Goal: Task Accomplishment & Management: Complete application form

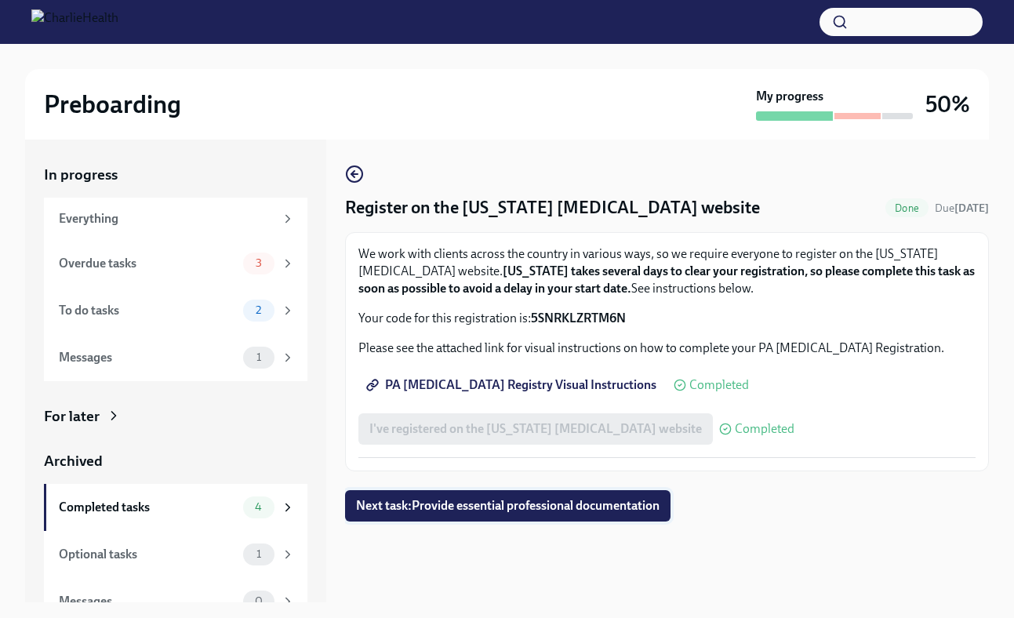
click at [597, 501] on span "Next task : Provide essential professional documentation" at bounding box center [507, 506] width 303 height 16
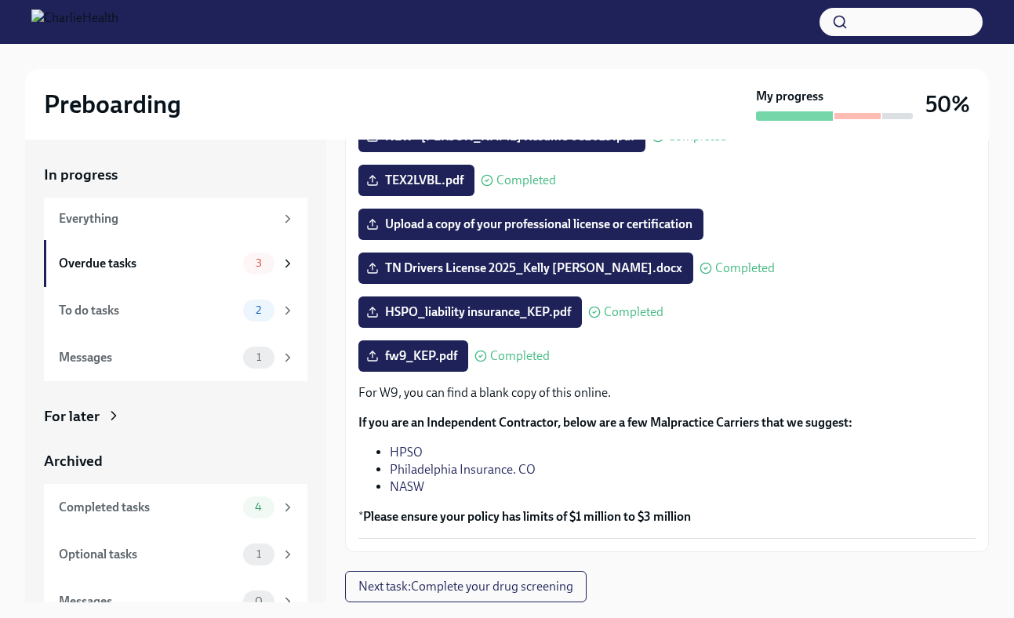
scroll to position [28, 0]
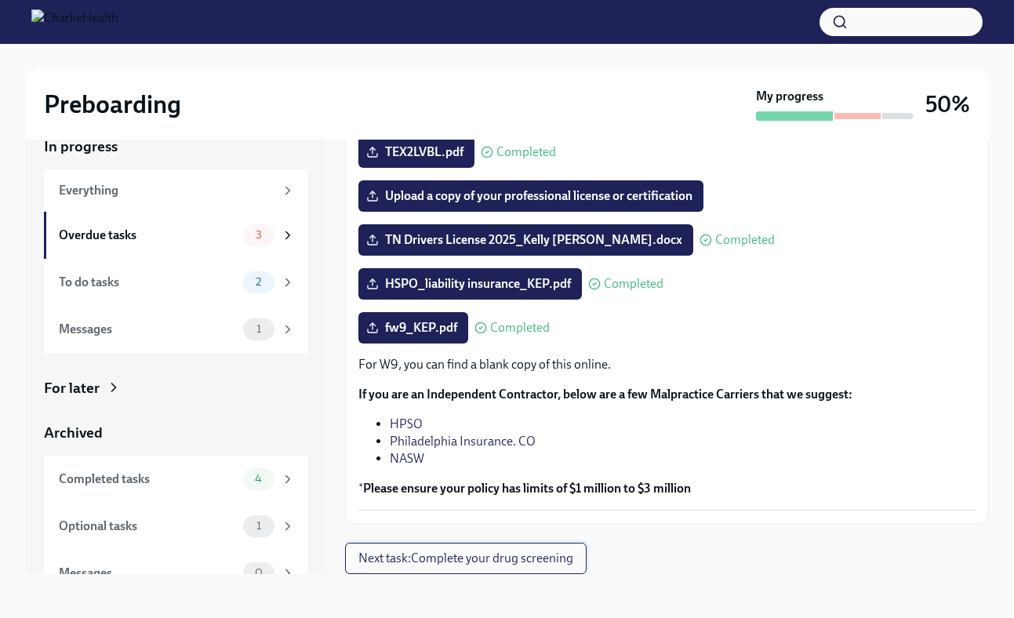
click at [527, 567] on button "Next task : Complete your drug screening" at bounding box center [465, 558] width 241 height 31
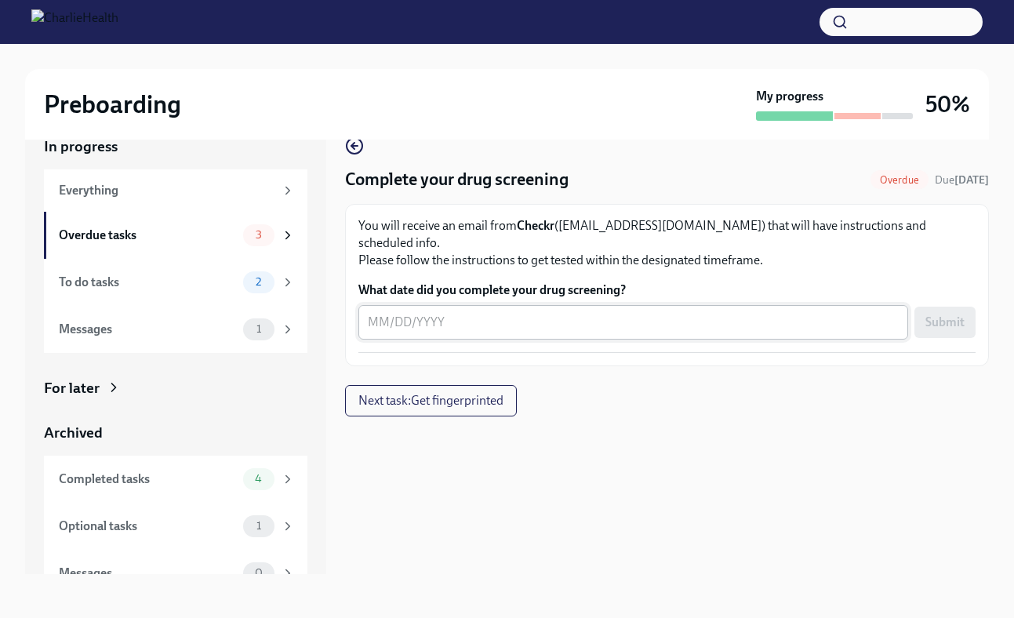
click at [376, 313] on textarea "What date did you complete your drug screening?" at bounding box center [633, 322] width 531 height 19
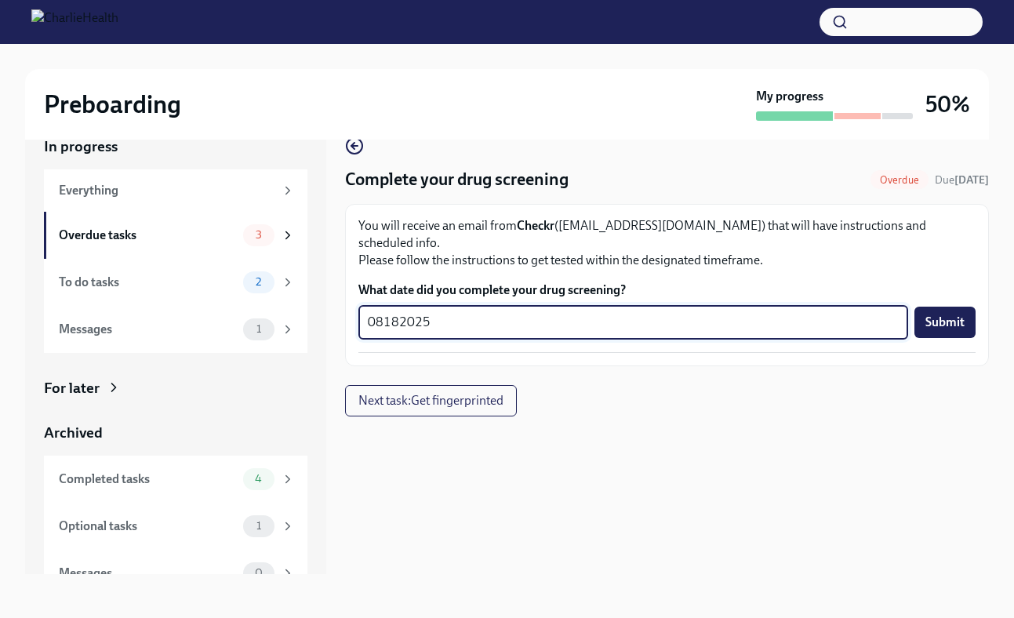
type textarea "08182025"
click at [773, 367] on div "Complete your drug screening Overdue Due [DATE] You will receive an email from …" at bounding box center [667, 276] width 644 height 280
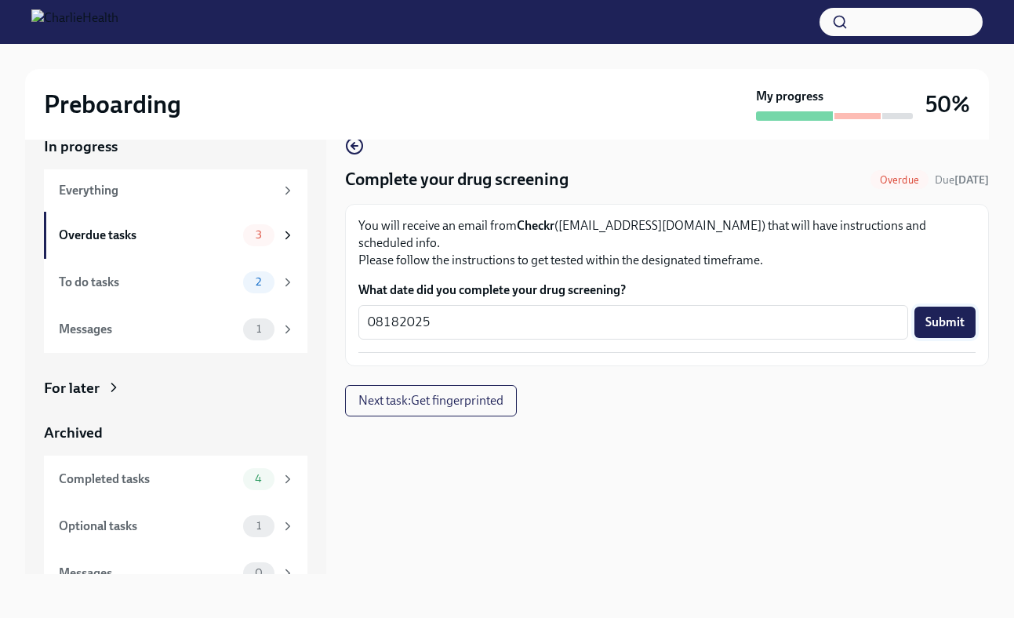
click at [938, 314] on span "Submit" at bounding box center [944, 322] width 39 height 16
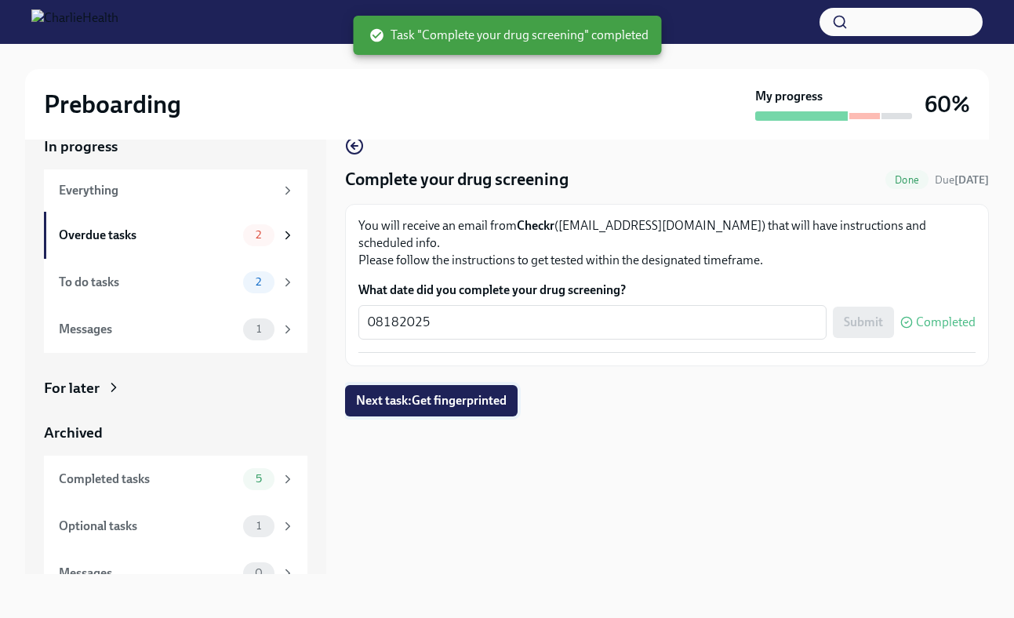
click at [431, 393] on span "Next task : Get fingerprinted" at bounding box center [431, 401] width 151 height 16
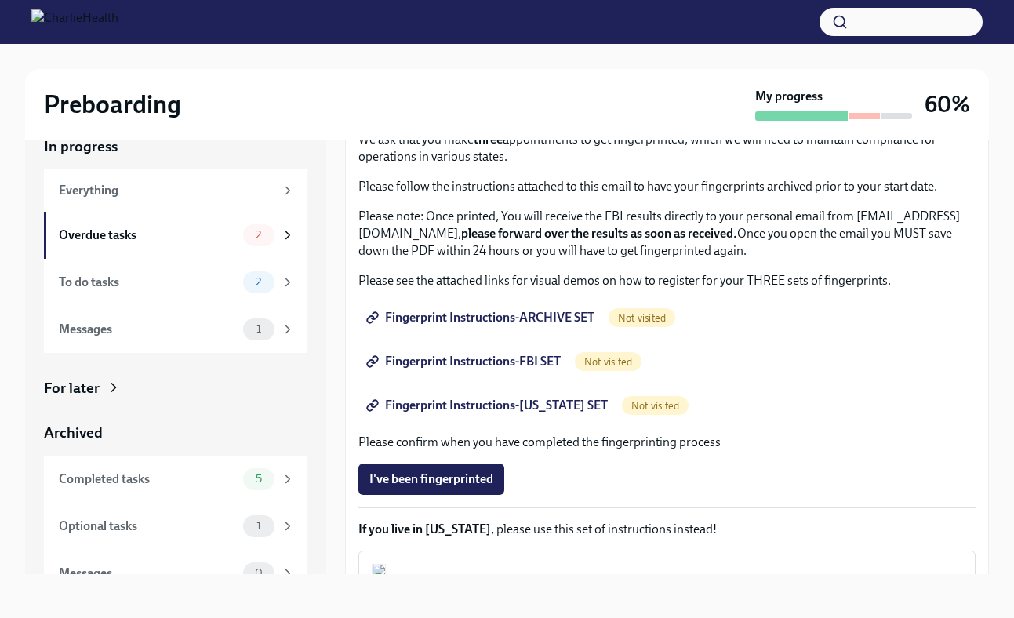
scroll to position [85, 0]
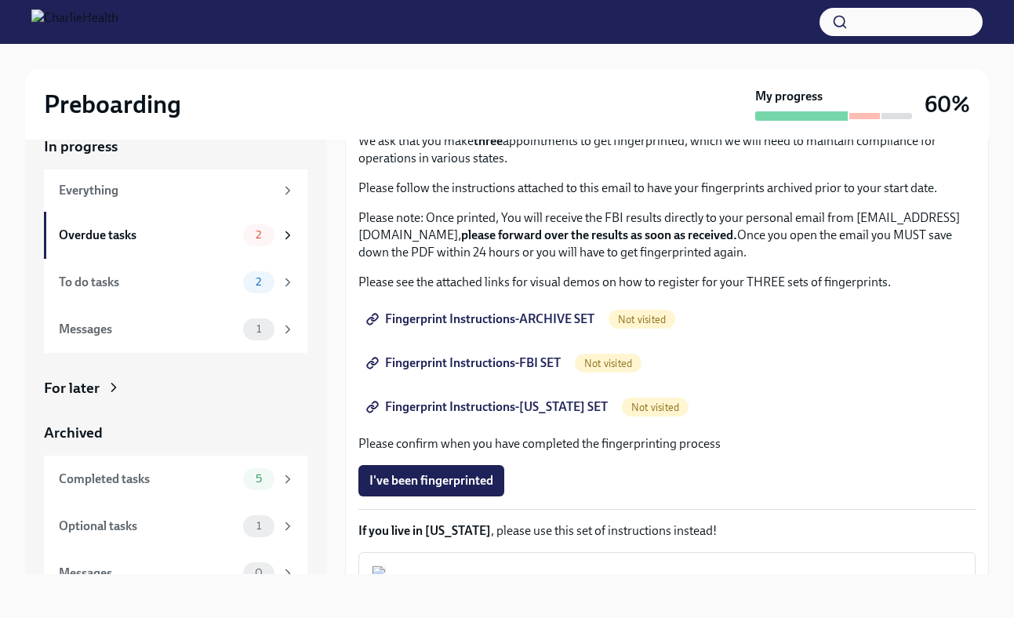
click at [531, 317] on span "Fingerprint Instructions-ARCHIVE SET" at bounding box center [481, 319] width 225 height 16
click at [620, 363] on span "Not visited" at bounding box center [608, 364] width 67 height 12
click at [525, 361] on span "Fingerprint Instructions-FBI SET" at bounding box center [464, 363] width 191 height 16
click at [520, 410] on span "Fingerprint Instructions-[US_STATE] SET" at bounding box center [488, 407] width 238 height 16
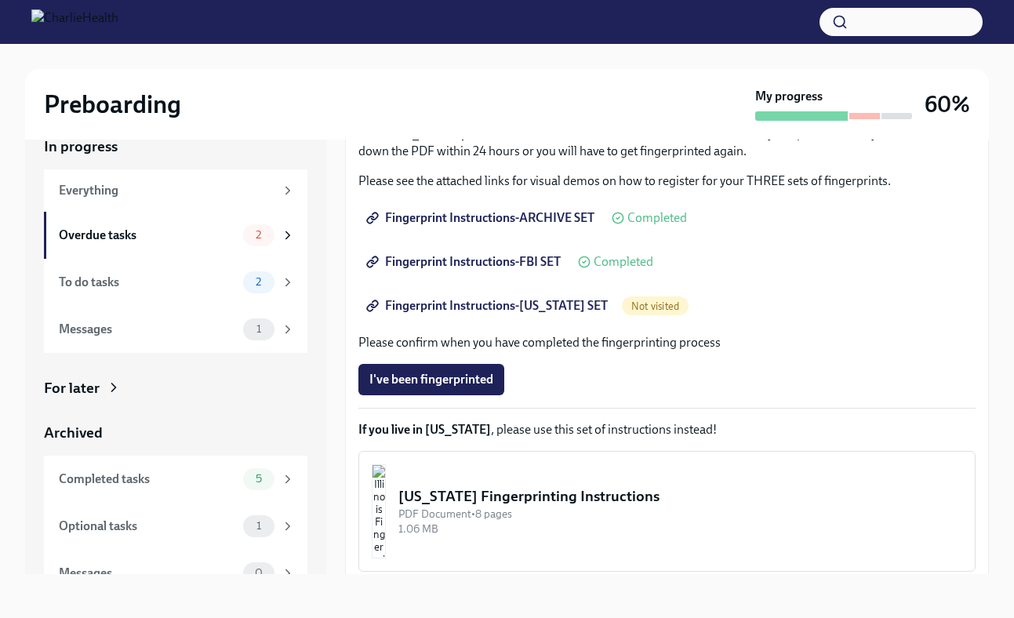
scroll to position [247, 0]
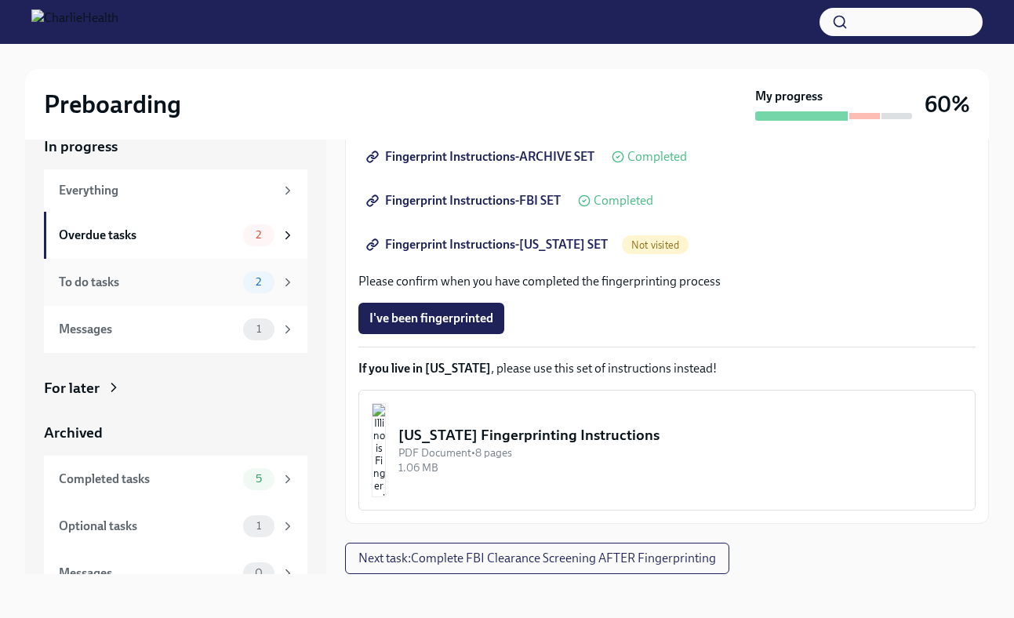
click at [239, 281] on div "To do tasks 2" at bounding box center [177, 282] width 236 height 22
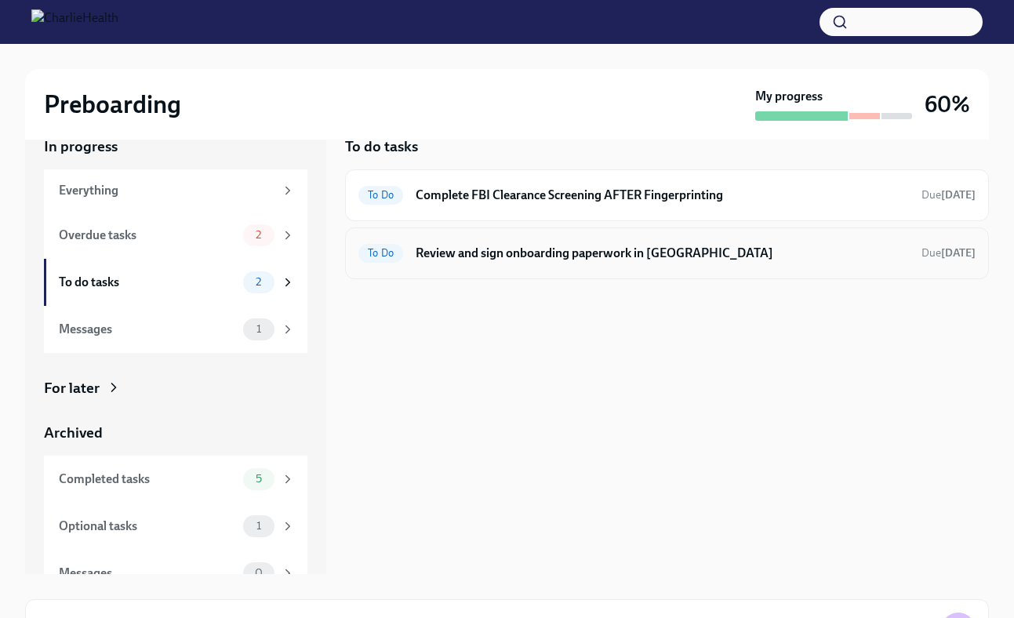
click at [583, 260] on h6 "Review and sign onboarding paperwork in [GEOGRAPHIC_DATA]" at bounding box center [662, 253] width 493 height 17
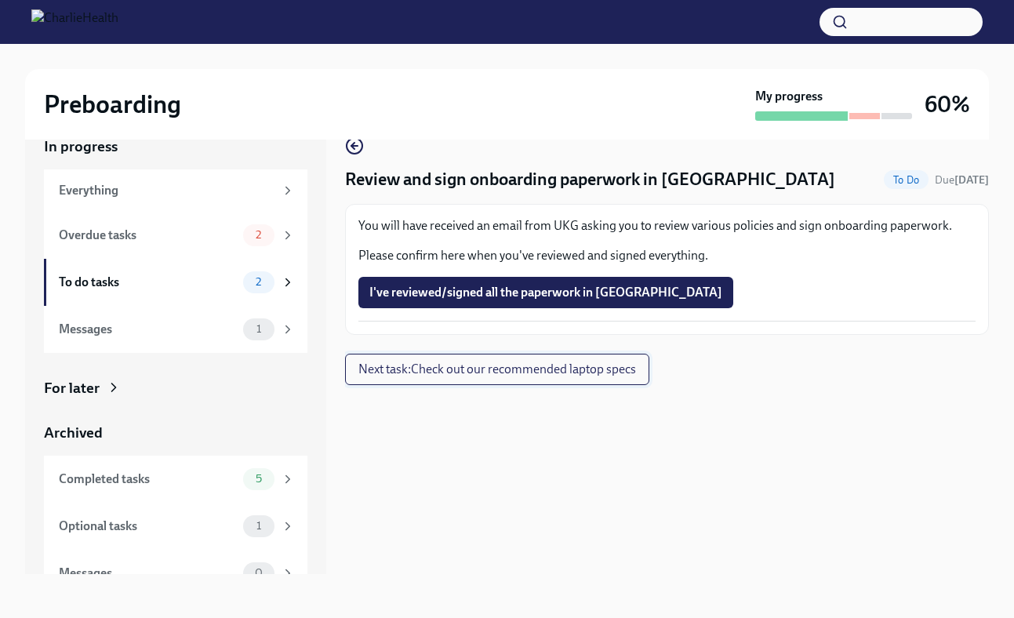
click at [412, 376] on span "Next task : Check out our recommended laptop specs" at bounding box center [497, 369] width 278 height 16
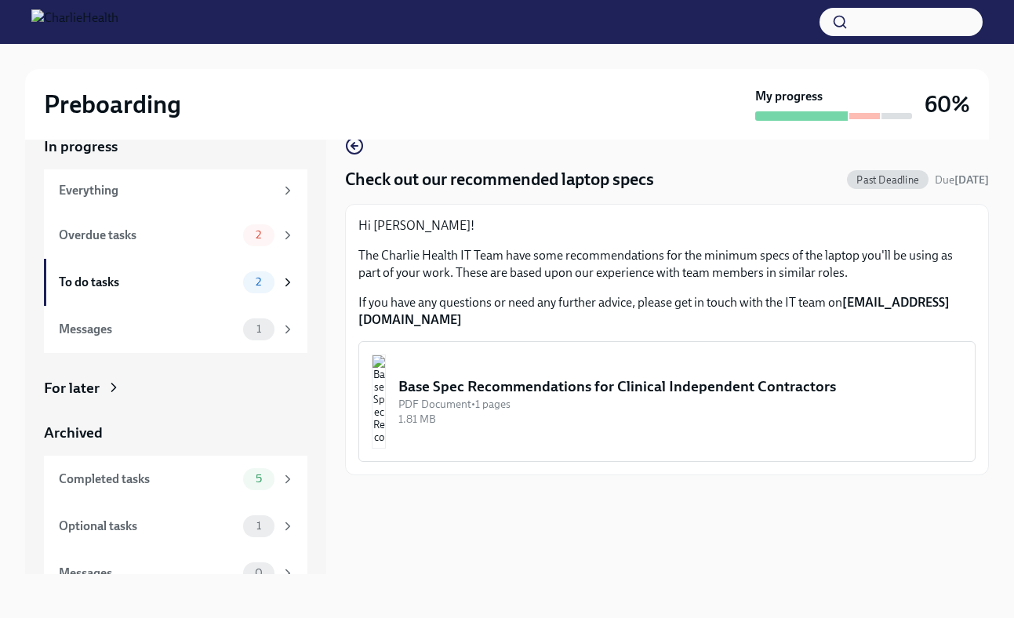
click at [386, 371] on img "button" at bounding box center [379, 401] width 14 height 94
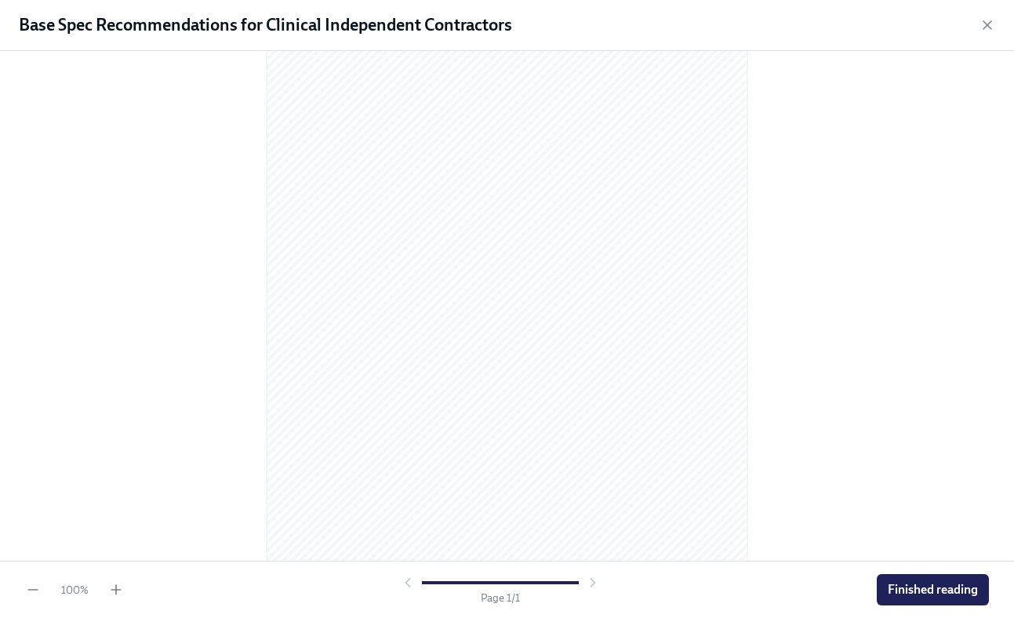
scroll to position [96, 0]
click at [907, 590] on span "Finished reading" at bounding box center [932, 590] width 90 height 16
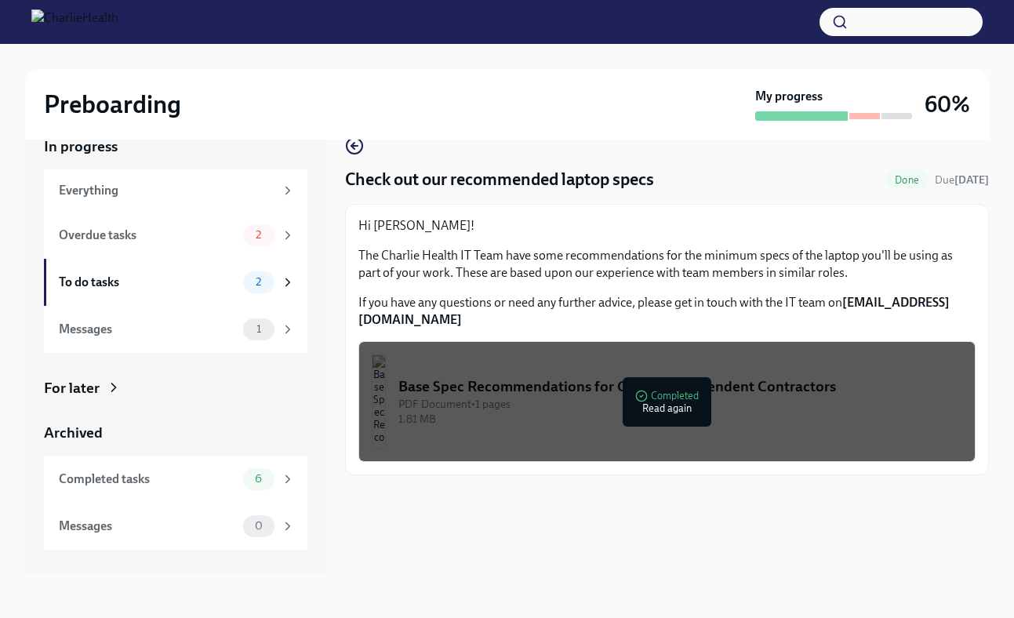
scroll to position [0, 0]
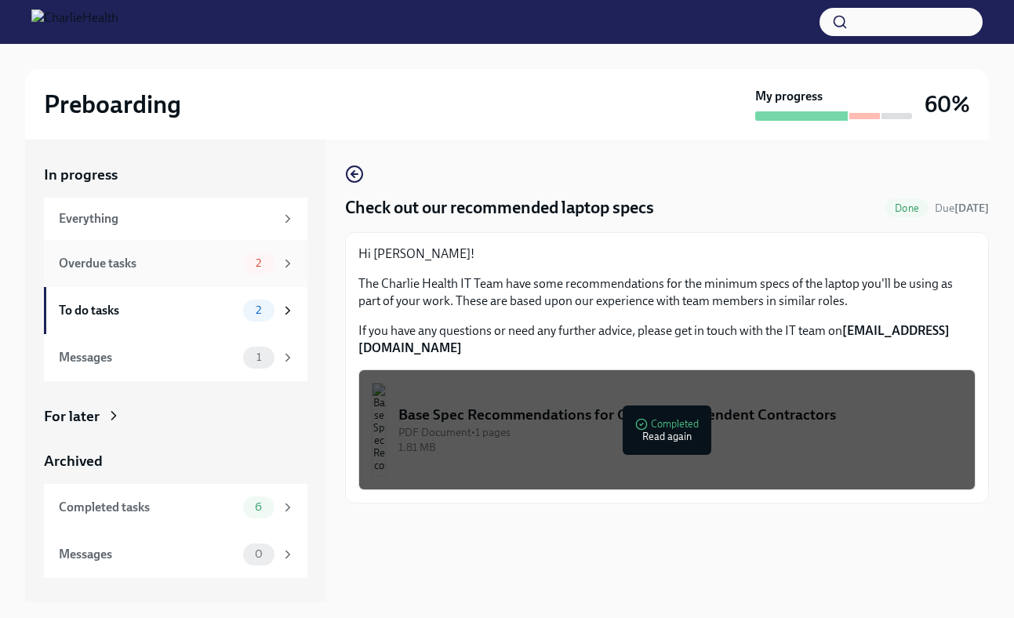
click at [168, 246] on div "Overdue tasks 2" at bounding box center [175, 263] width 263 height 47
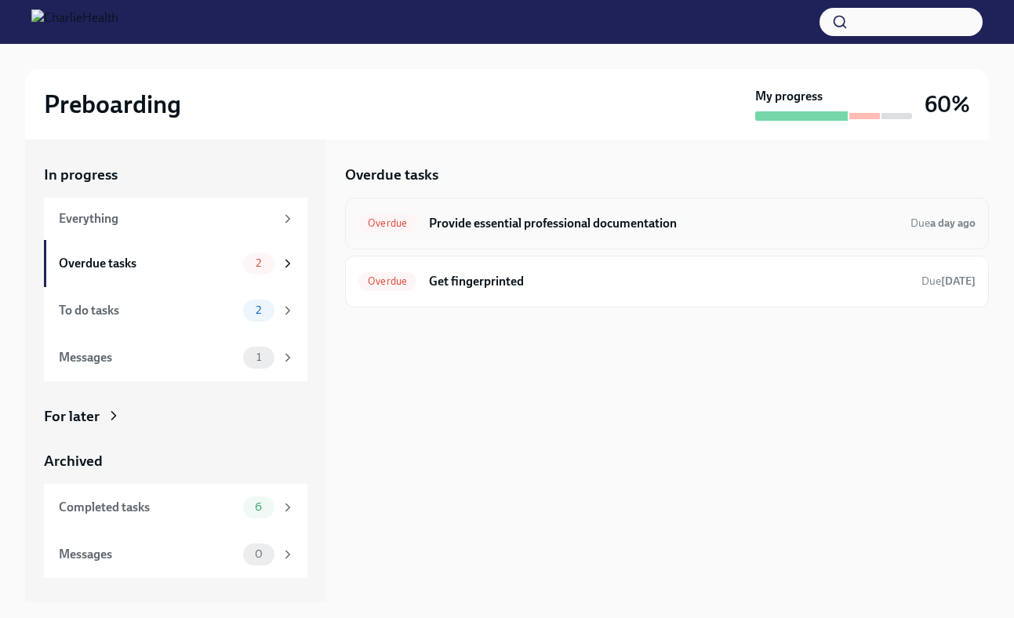
click at [494, 215] on h6 "Provide essential professional documentation" at bounding box center [663, 223] width 469 height 17
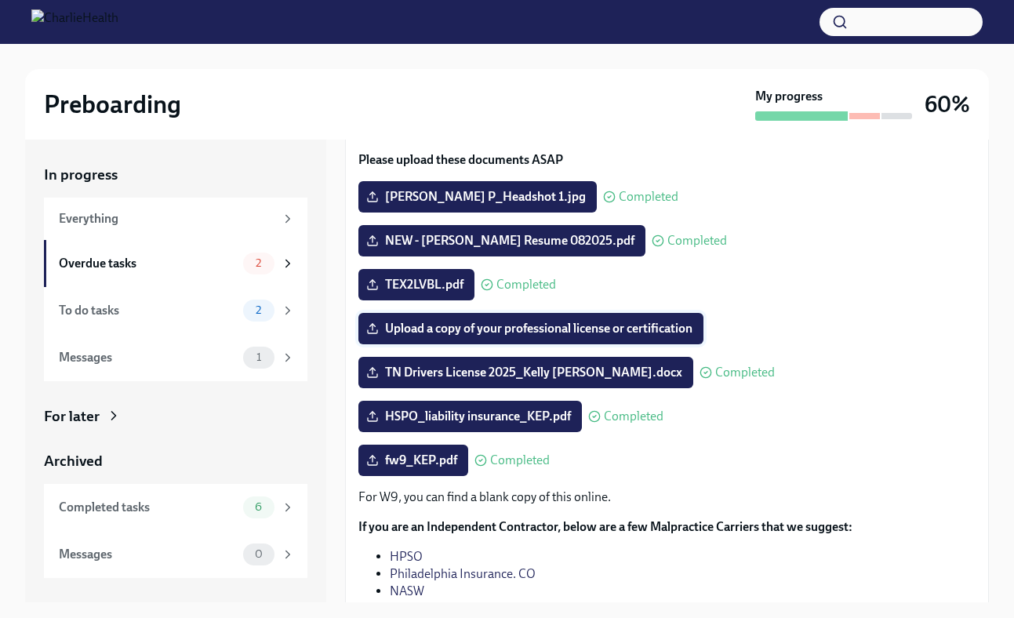
scroll to position [140, 0]
